Goal: Transaction & Acquisition: Obtain resource

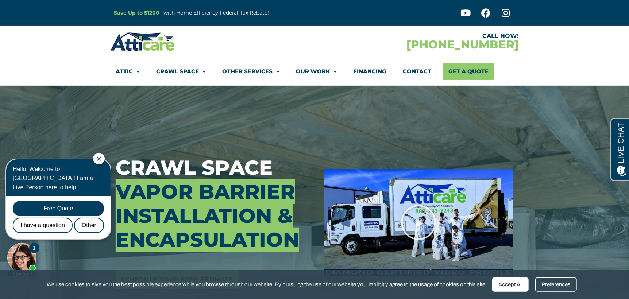
click at [594, 241] on div at bounding box center [314, 223] width 629 height 274
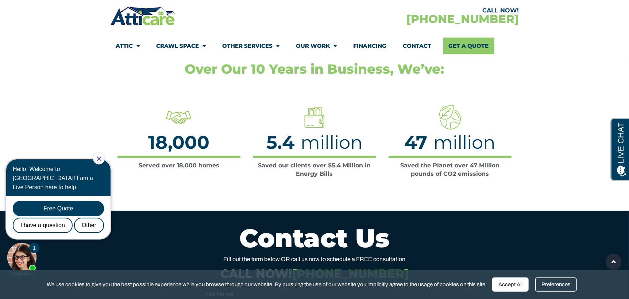
scroll to position [1678, 0]
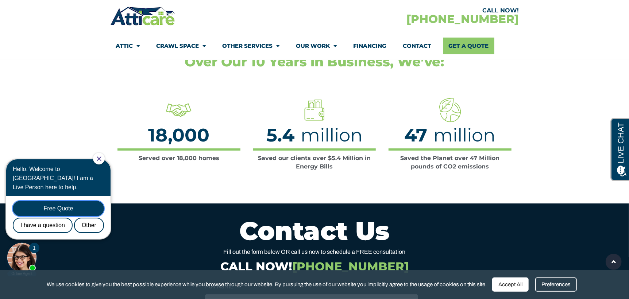
click at [60, 203] on div "Free Quote" at bounding box center [58, 208] width 91 height 15
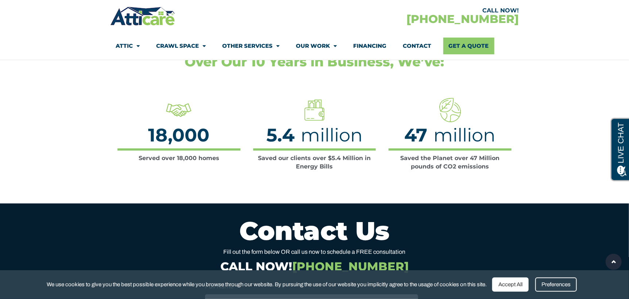
scroll to position [0, 0]
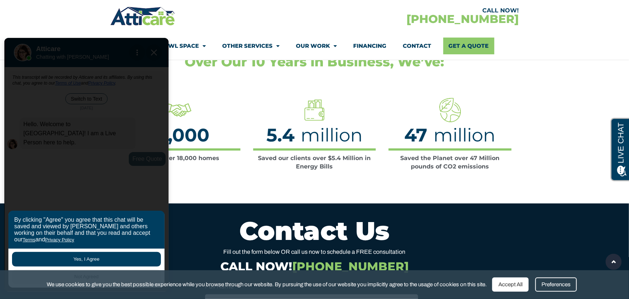
click at [88, 259] on button "Yes, I Agree" at bounding box center [86, 259] width 149 height 15
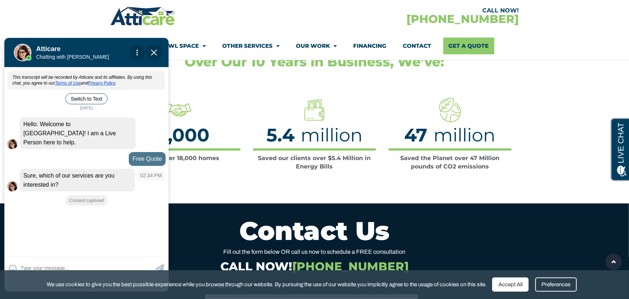
click at [96, 185] on div "Sure, which of our services are you interested in?" at bounding box center [77, 180] width 115 height 23
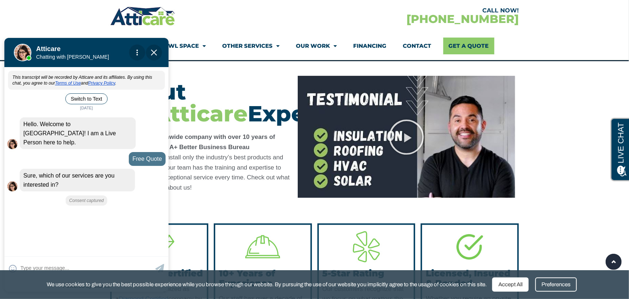
scroll to position [2152, 0]
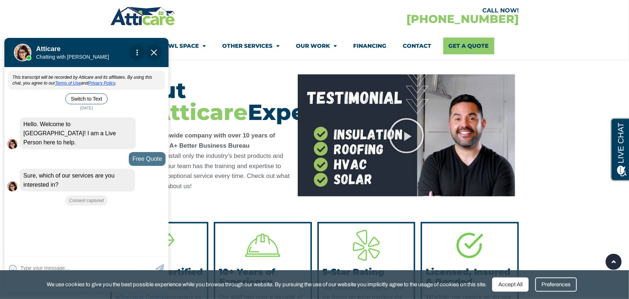
click at [152, 55] on span "Close Chat" at bounding box center [154, 52] width 16 height 16
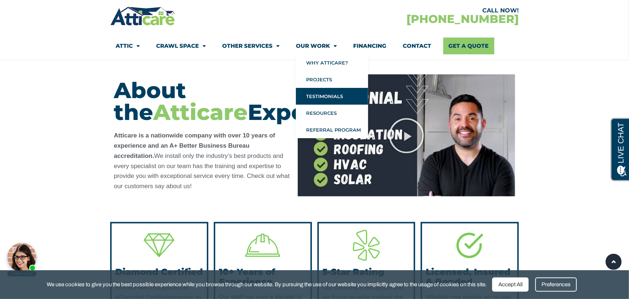
click at [318, 96] on link "Testimonials" at bounding box center [332, 96] width 72 height 17
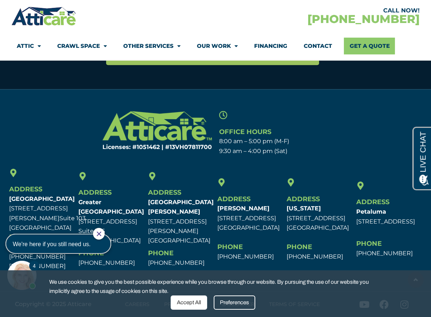
scroll to position [812, 0]
